Goal: Task Accomplishment & Management: Manage account settings

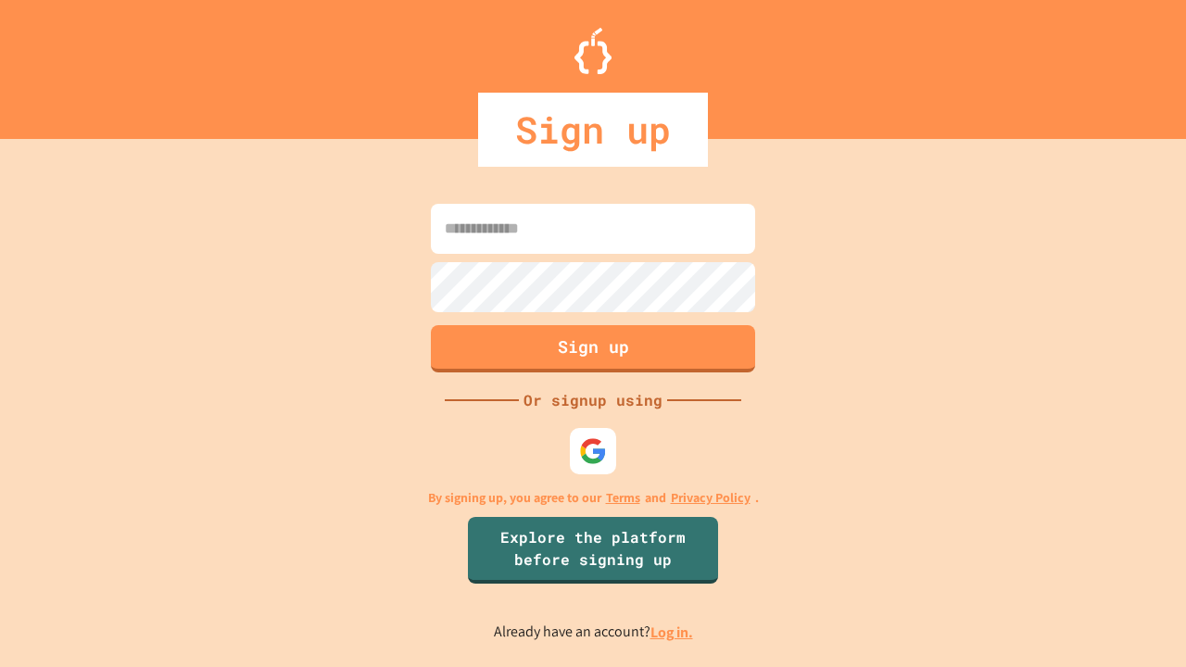
click at [673, 632] on link "Log in." at bounding box center [671, 632] width 43 height 19
